Goal: Transaction & Acquisition: Subscribe to service/newsletter

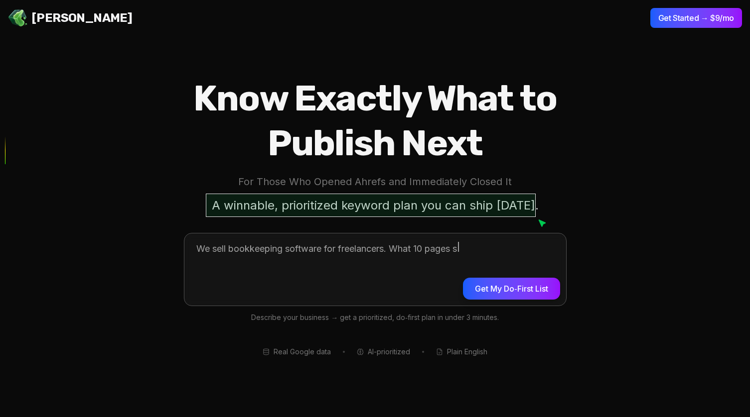
click at [473, 293] on button "Get My Do‑First List" at bounding box center [511, 289] width 97 height 22
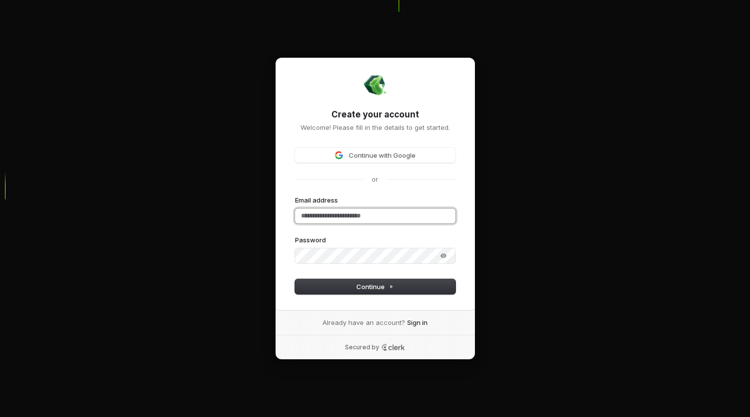
click at [389, 214] on input "Email address" at bounding box center [375, 216] width 160 height 15
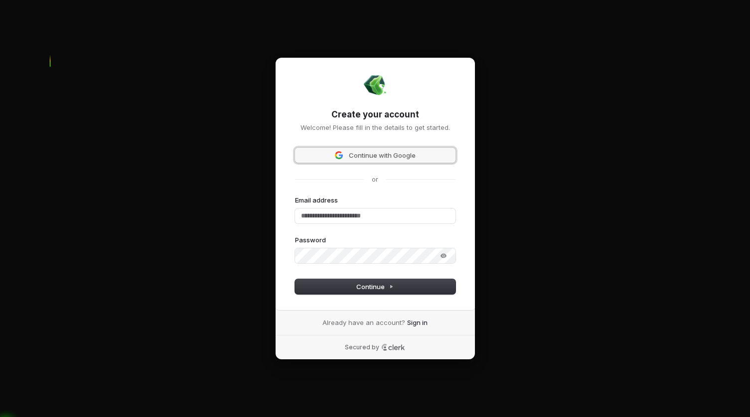
click at [382, 155] on span "Continue with Google" at bounding box center [382, 155] width 67 height 9
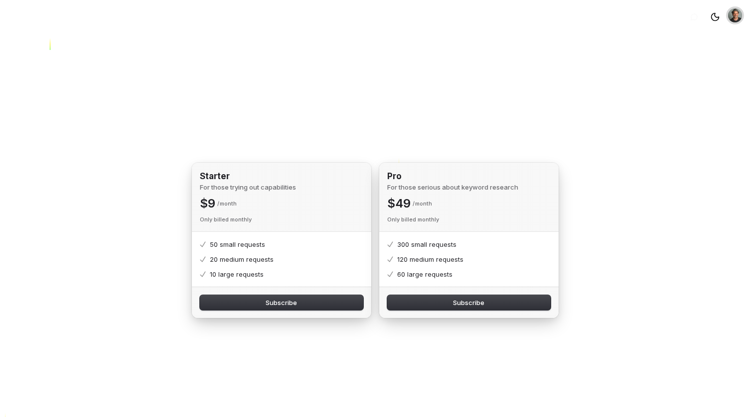
click at [738, 15] on img "Open user button" at bounding box center [735, 15] width 14 height 14
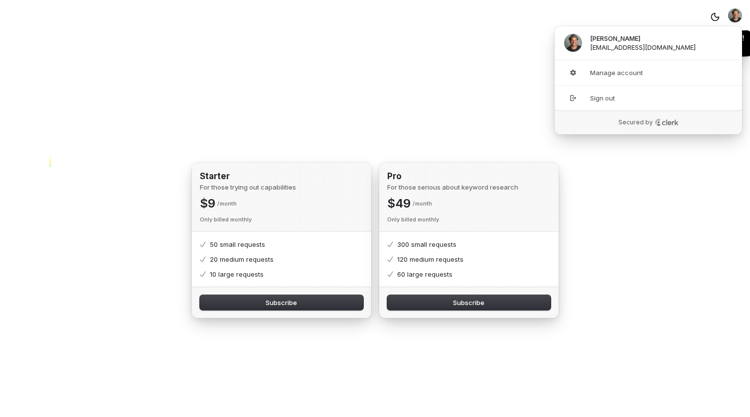
click at [714, 14] on icon "button" at bounding box center [714, 16] width 9 height 9
